Goal: Task Accomplishment & Management: Complete application form

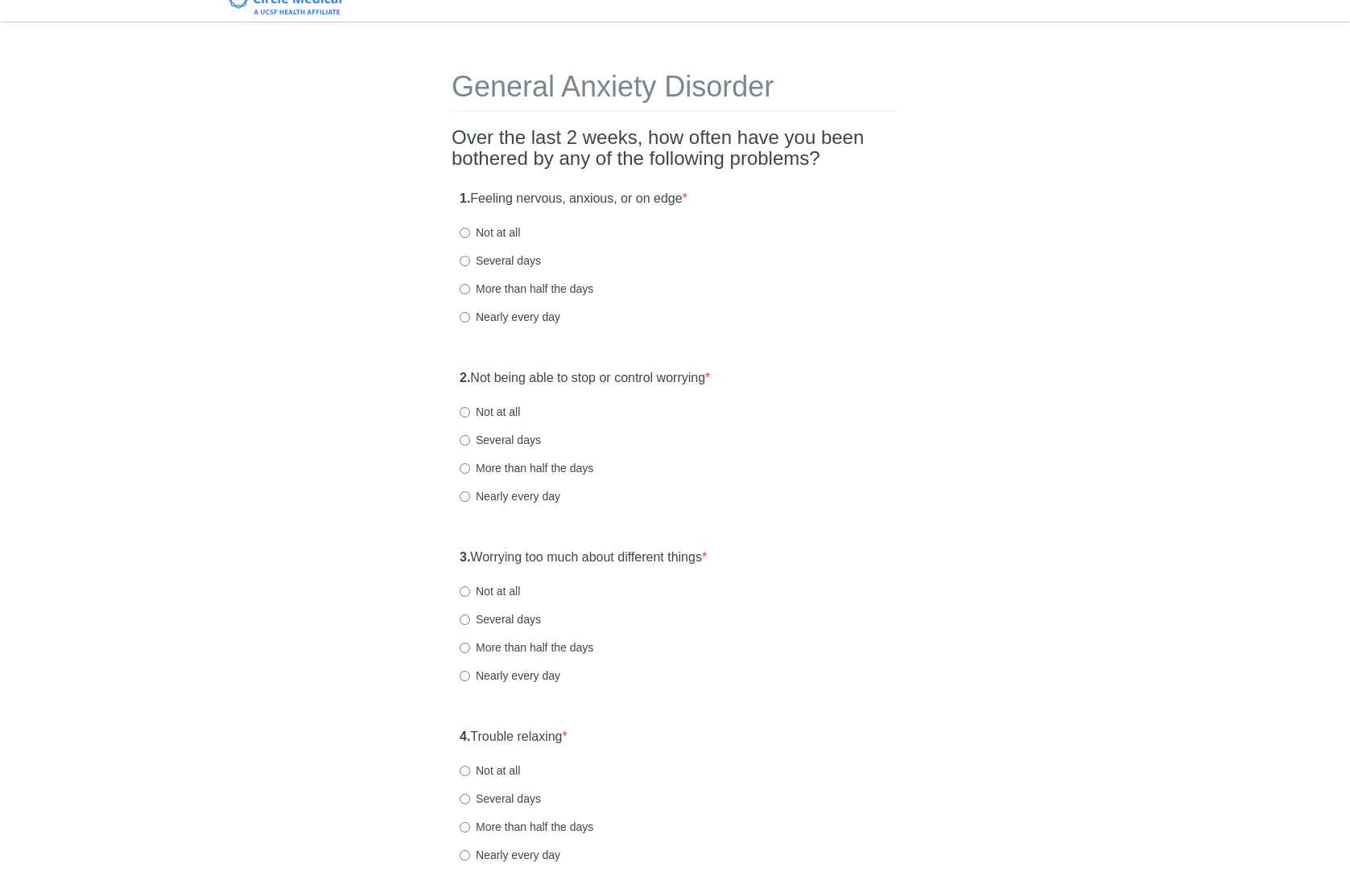
scroll to position [21, 0]
click at [525, 288] on label "More than half the days" at bounding box center [526, 286] width 133 height 16
click at [470, 288] on input "More than half the days" at bounding box center [465, 287] width 11 height 11
radio input "true"
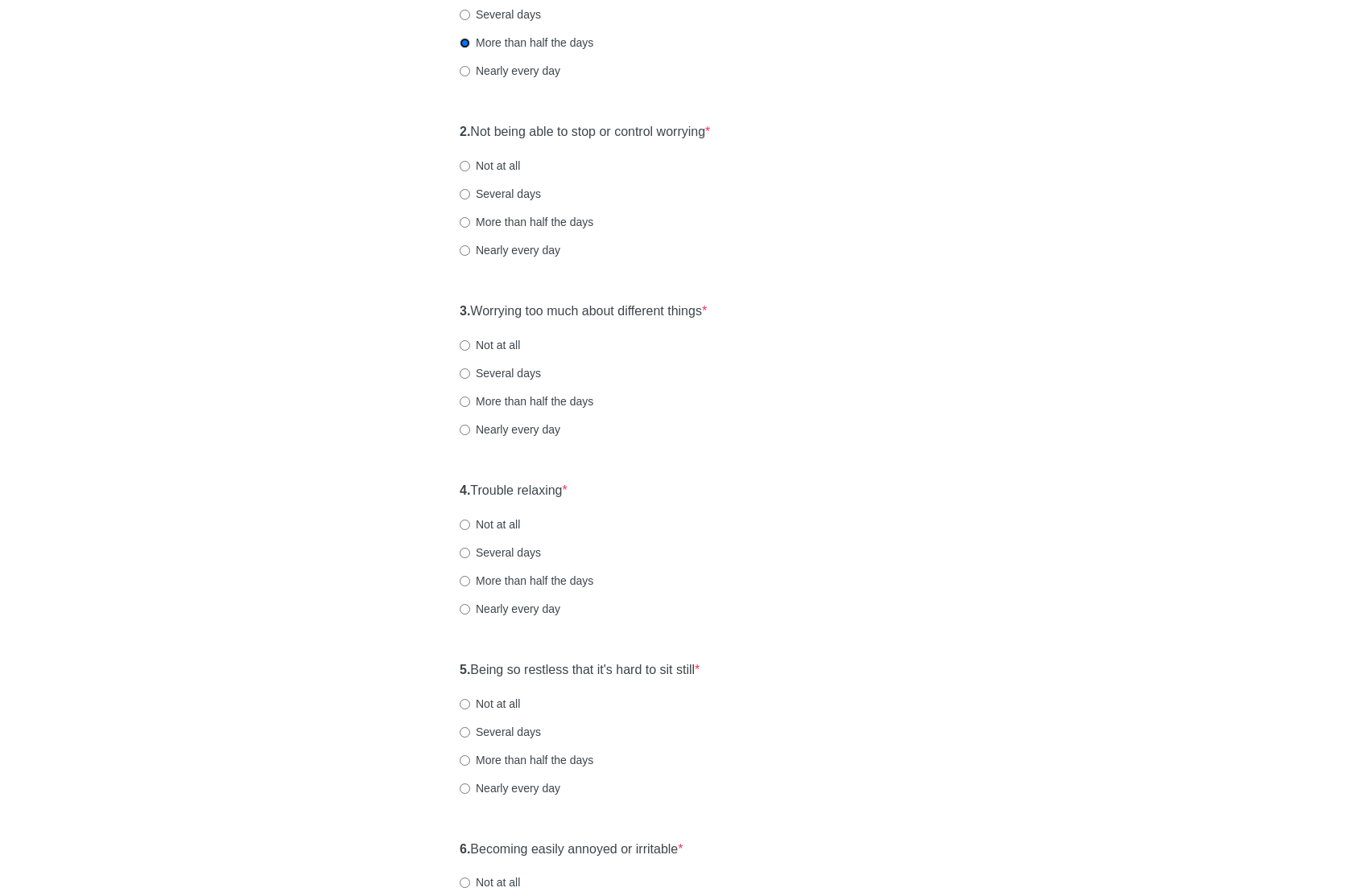
scroll to position [267, 0]
click at [517, 194] on label "Several days" at bounding box center [500, 192] width 82 height 16
click at [470, 194] on input "Several days" at bounding box center [465, 193] width 11 height 11
radio input "true"
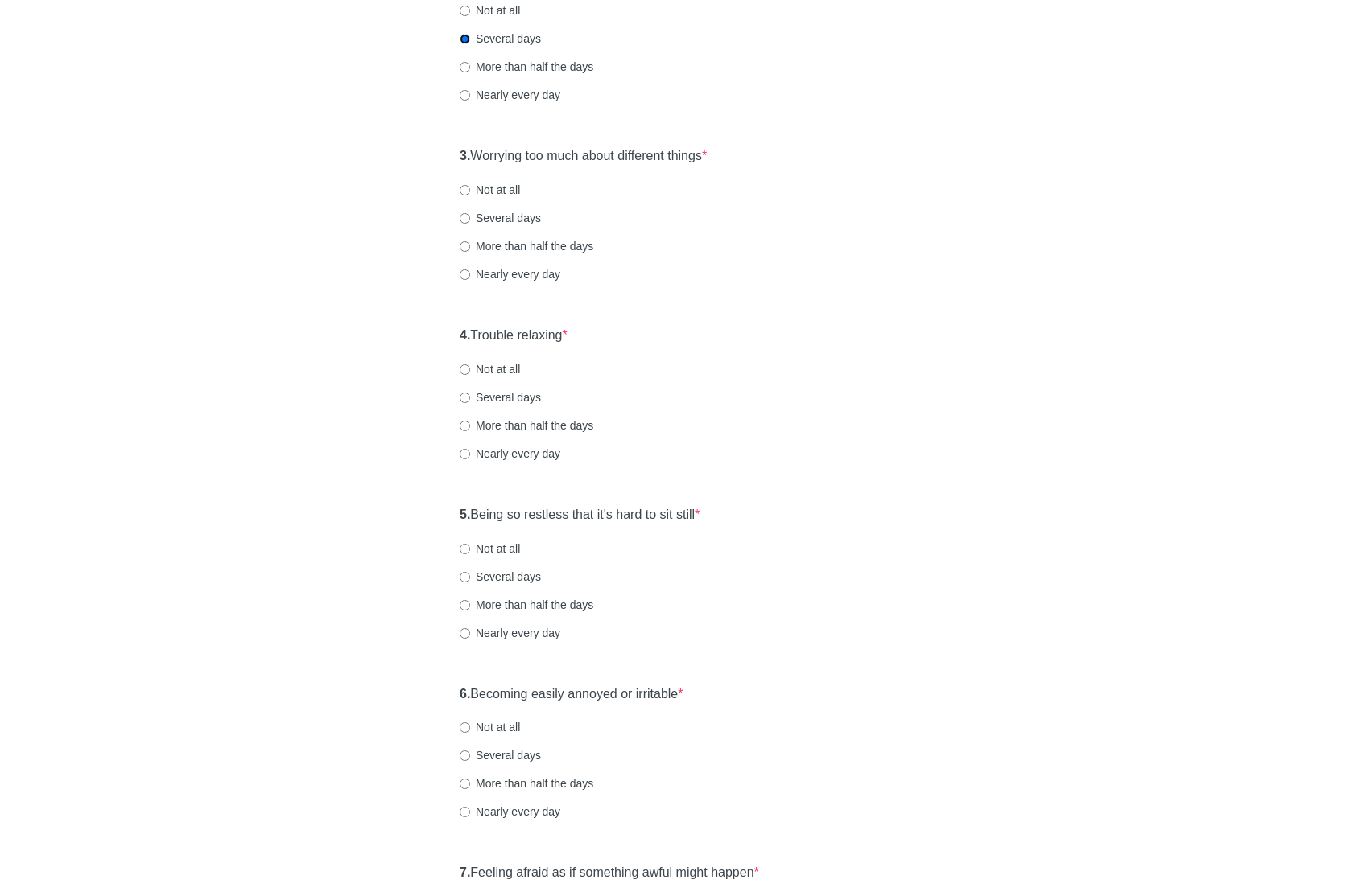
scroll to position [424, 0]
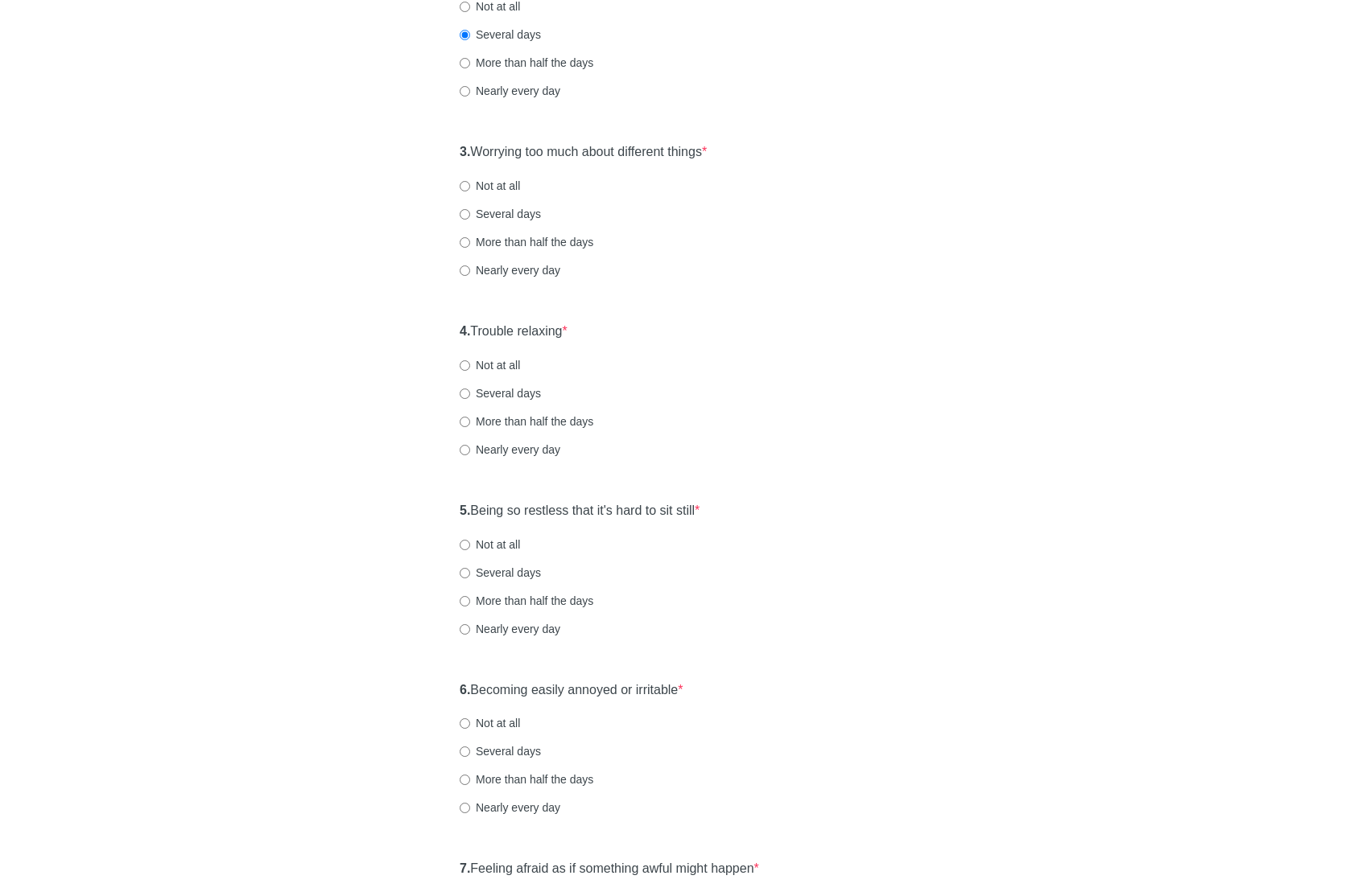
click at [525, 213] on label "Several days" at bounding box center [500, 214] width 82 height 16
click at [470, 213] on input "Several days" at bounding box center [465, 215] width 11 height 11
radio input "true"
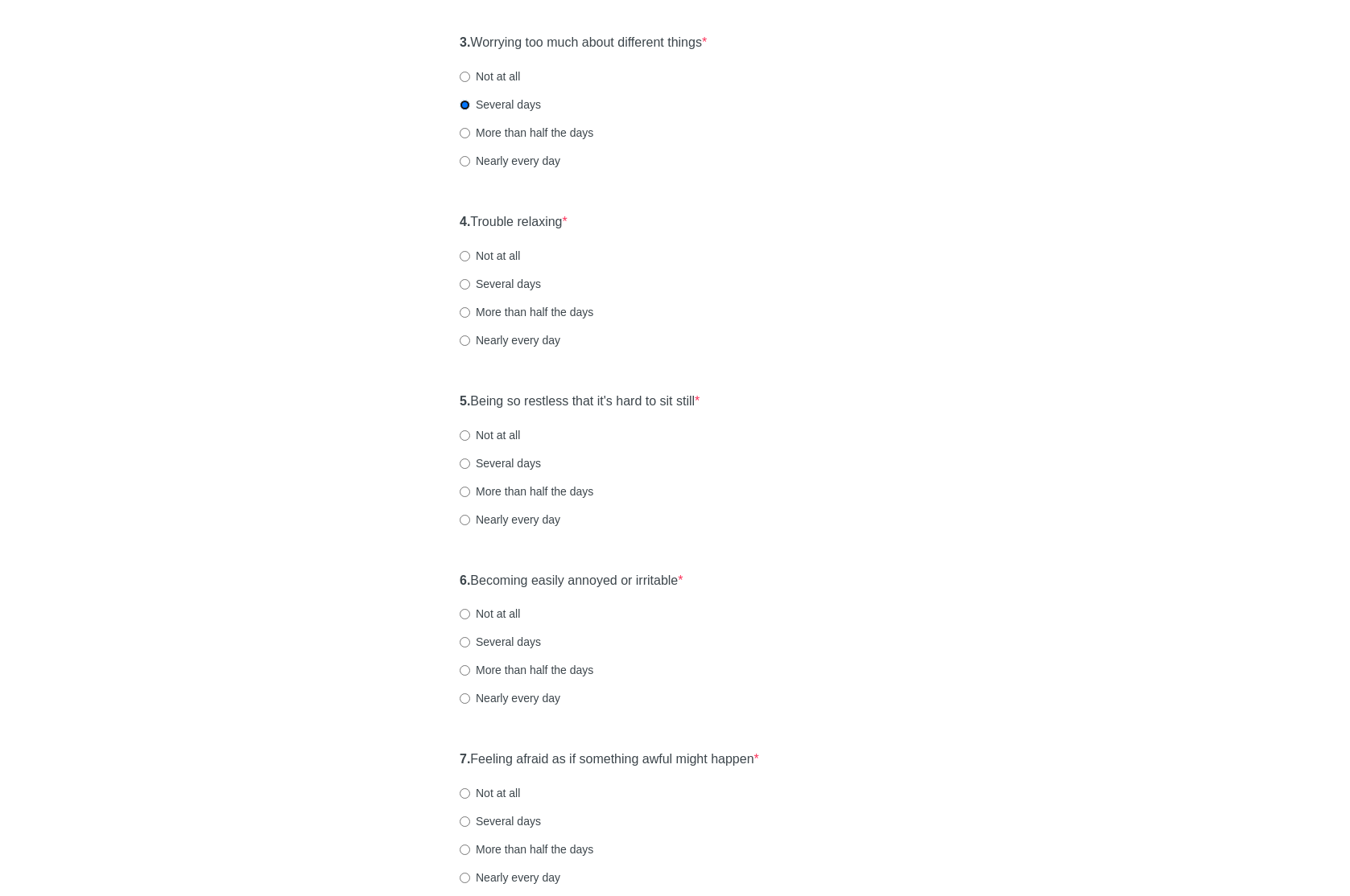
scroll to position [547, 0]
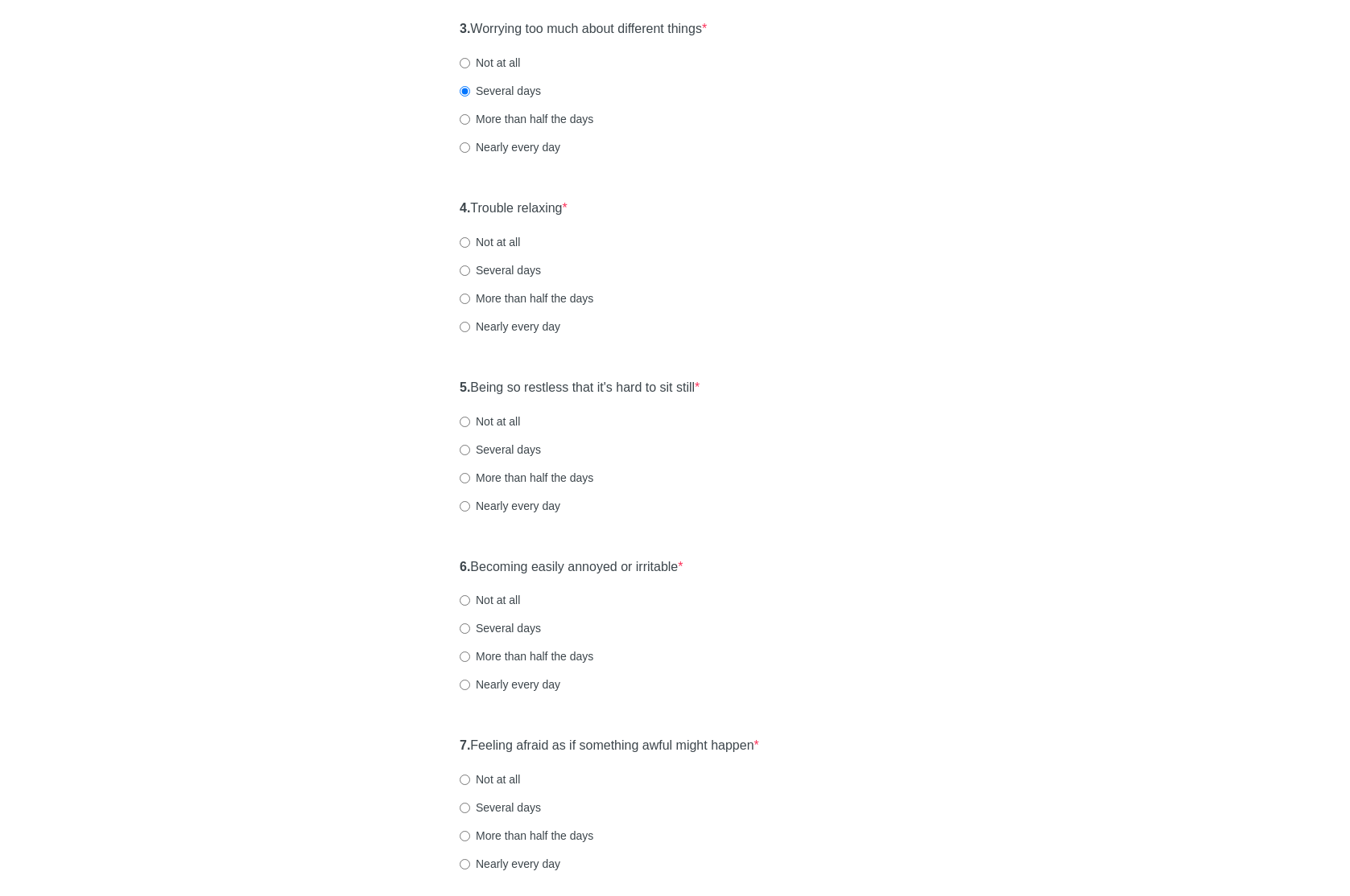
click at [518, 330] on label "Nearly every day" at bounding box center [510, 326] width 101 height 16
click at [470, 330] on input "Nearly every day" at bounding box center [465, 327] width 11 height 11
radio input "true"
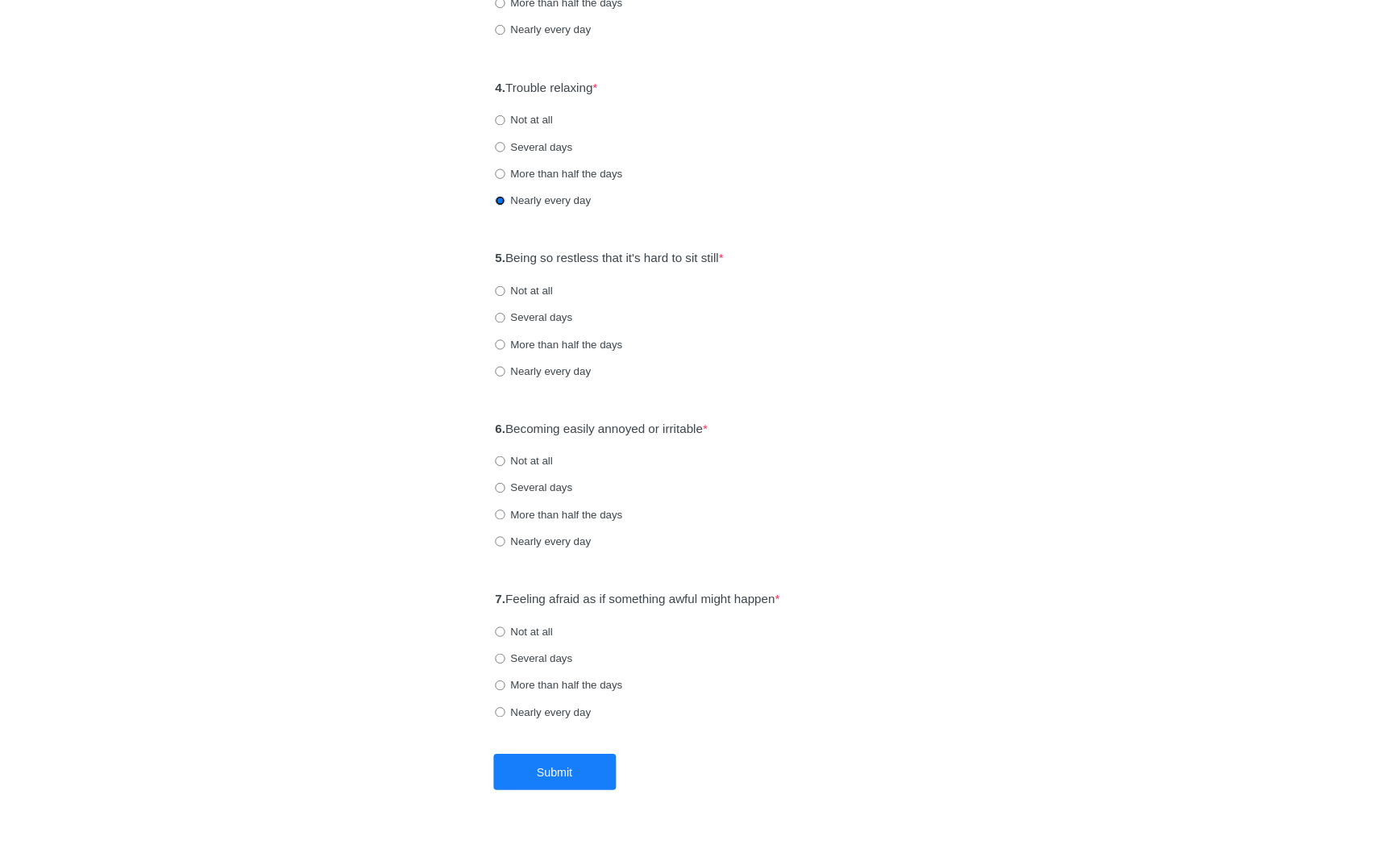
scroll to position [696, 0]
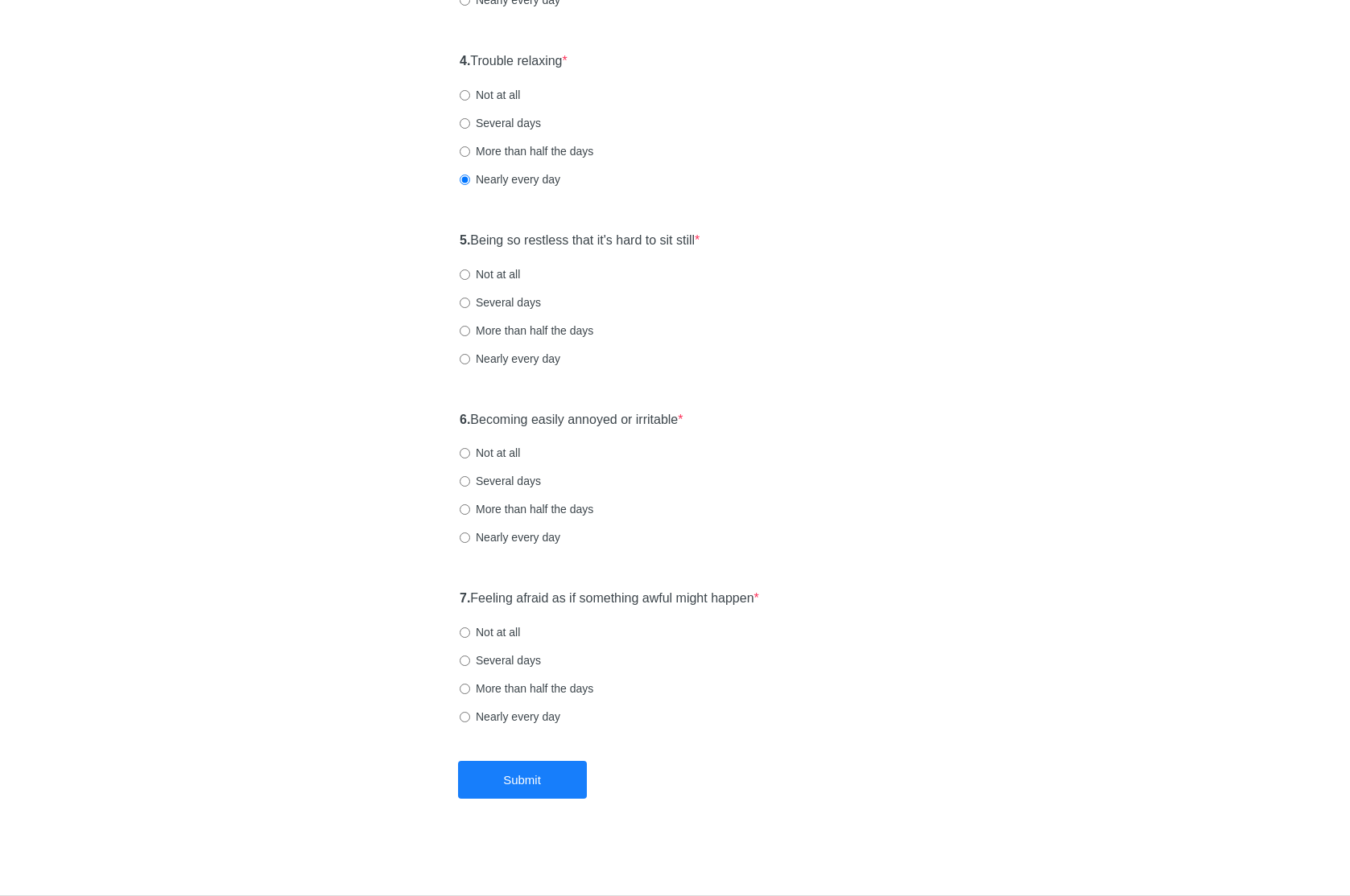
click at [511, 359] on label "Nearly every day" at bounding box center [510, 359] width 101 height 16
click at [470, 359] on input "Nearly every day" at bounding box center [465, 359] width 11 height 11
radio input "true"
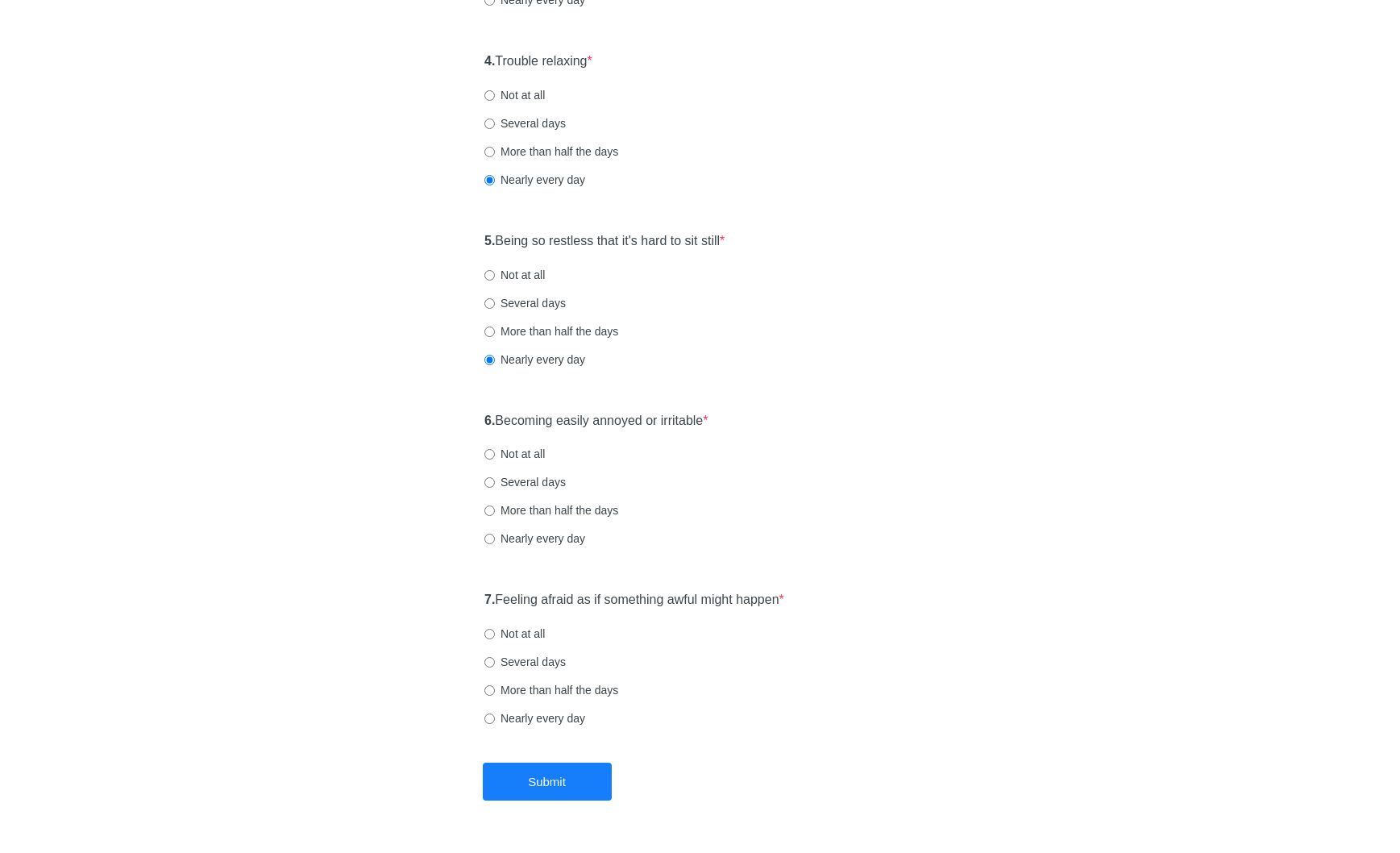
click at [528, 454] on label "Not at all" at bounding box center [514, 453] width 61 height 16
click at [494, 454] on input "Not at all" at bounding box center [489, 454] width 11 height 11
radio input "true"
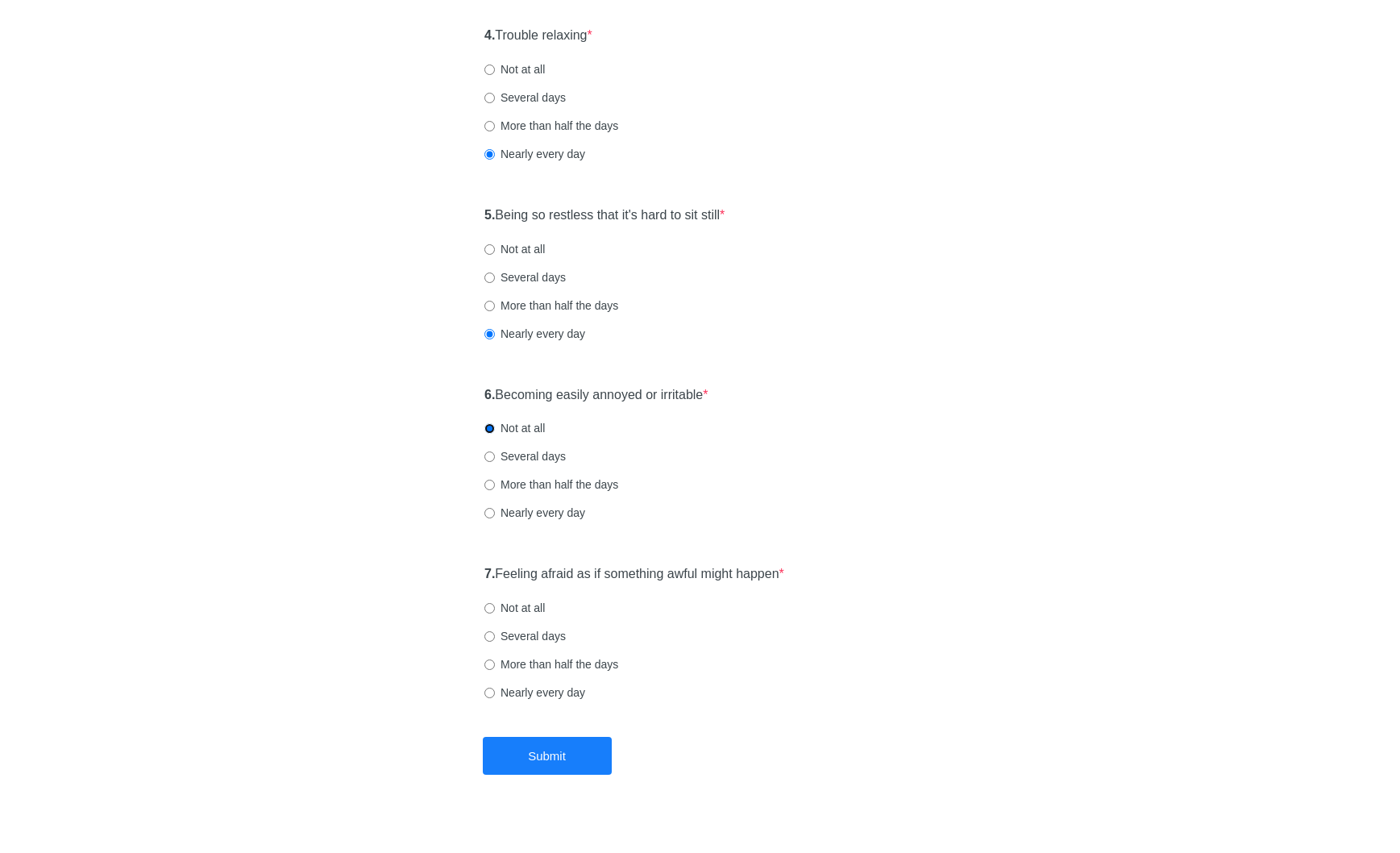
scroll to position [731, 0]
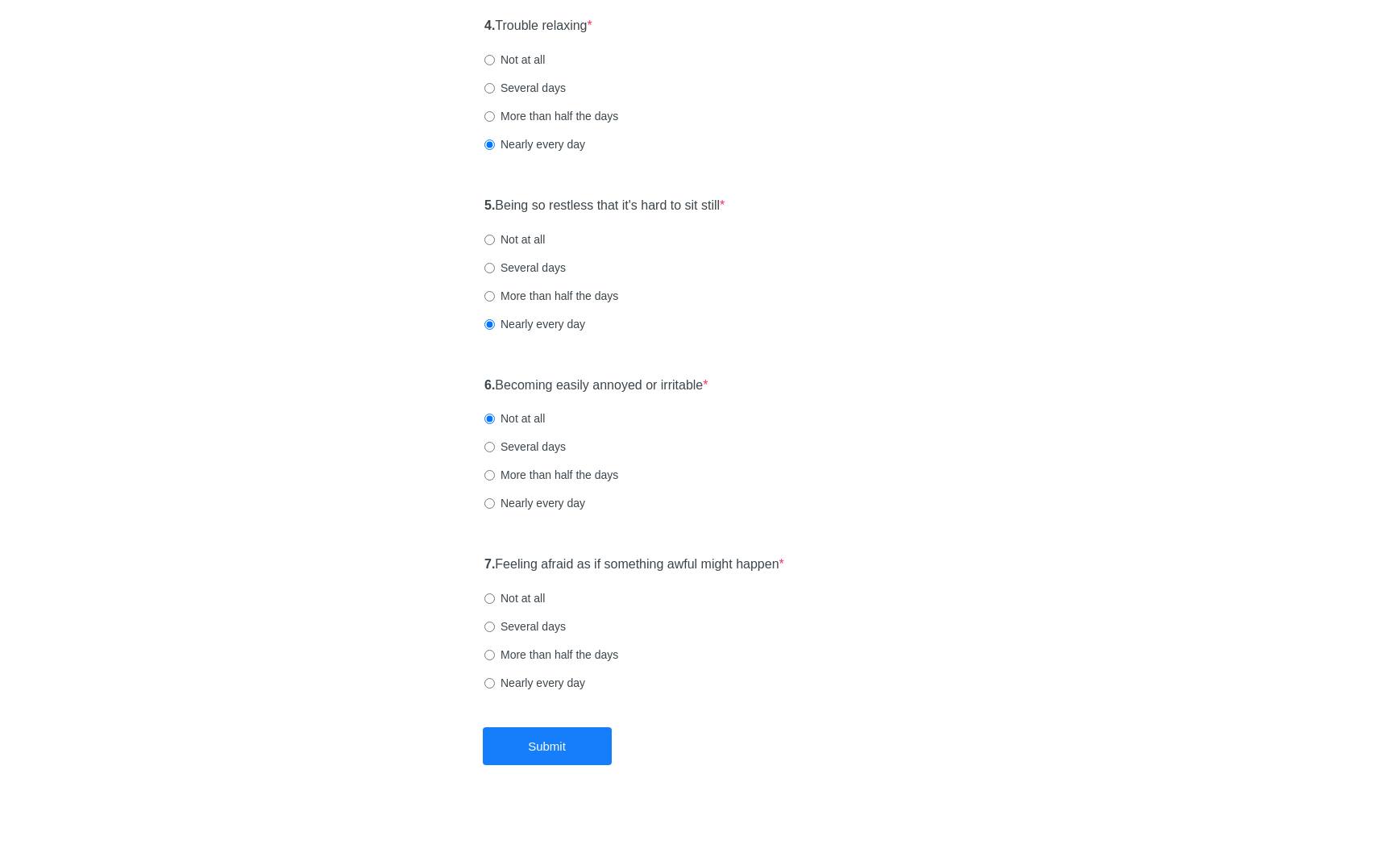
drag, startPoint x: 544, startPoint y: 628, endPoint x: 543, endPoint y: 640, distance: 12.0
click at [545, 628] on label "Several days" at bounding box center [524, 626] width 82 height 16
click at [494, 628] on input "Several days" at bounding box center [489, 626] width 11 height 11
radio input "true"
click at [554, 749] on button "Submit" at bounding box center [547, 746] width 129 height 38
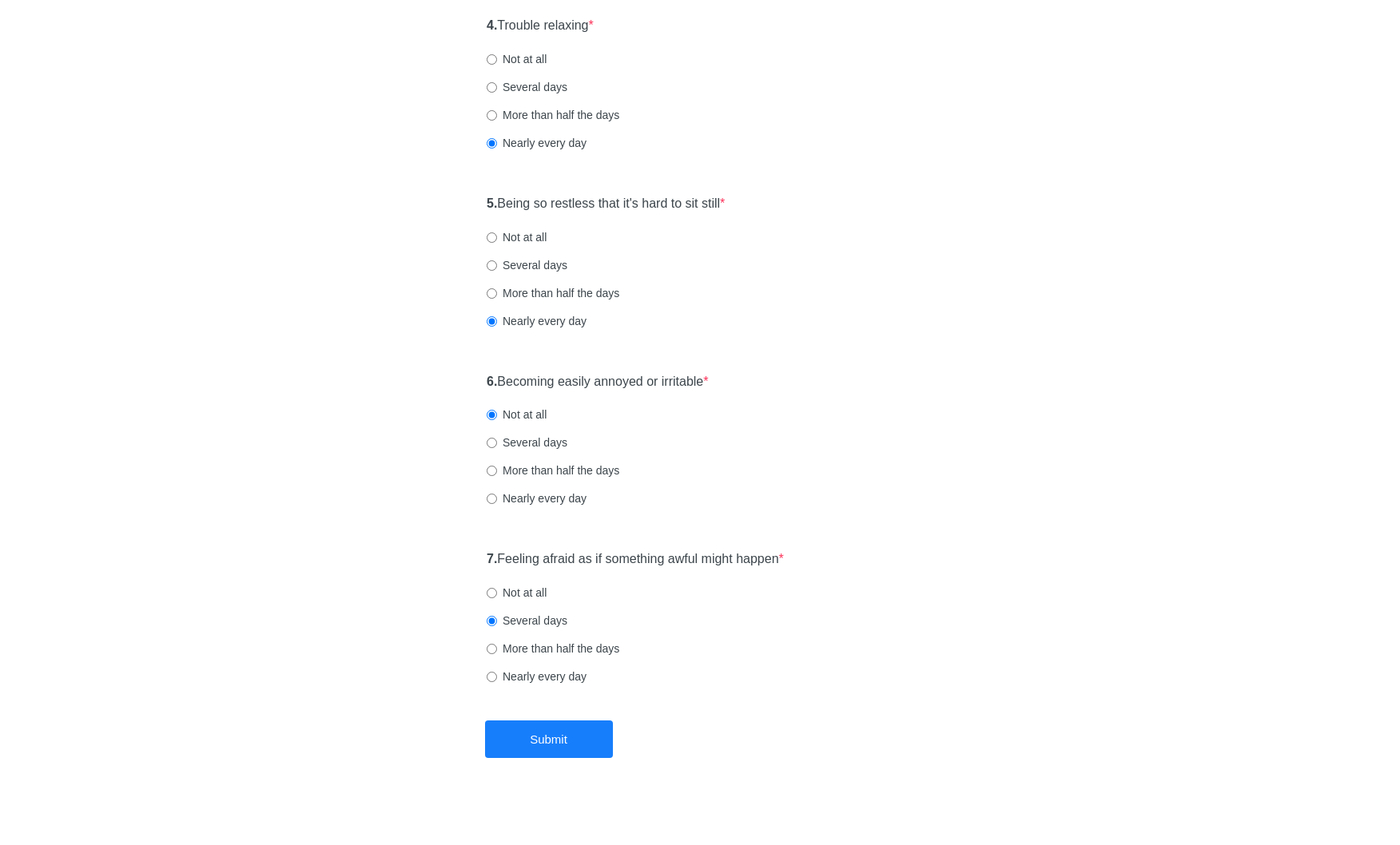
scroll to position [0, 0]
